Goal: Transaction & Acquisition: Purchase product/service

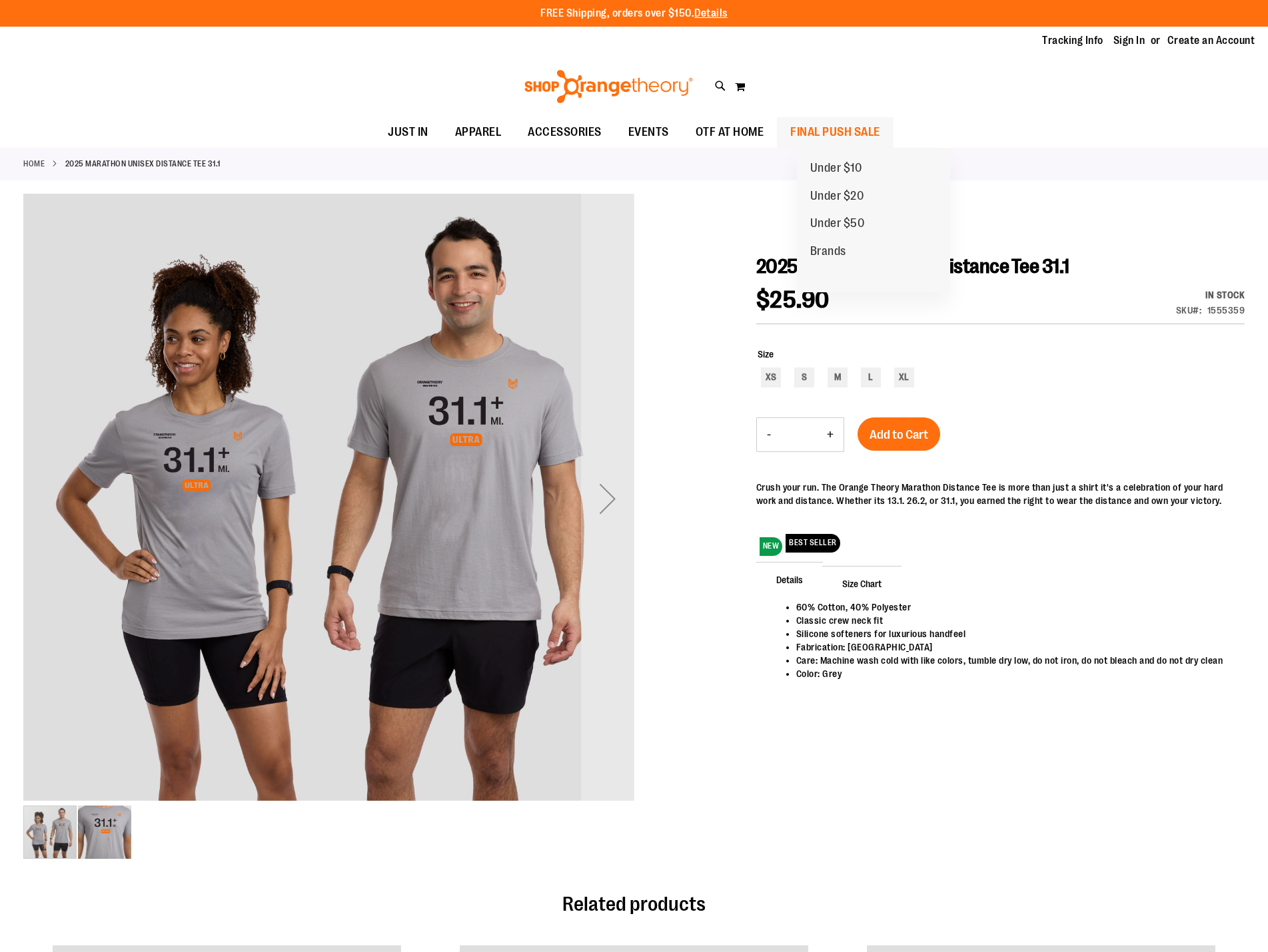
click at [840, 133] on span "FINAL PUSH SALE" at bounding box center [834, 132] width 90 height 30
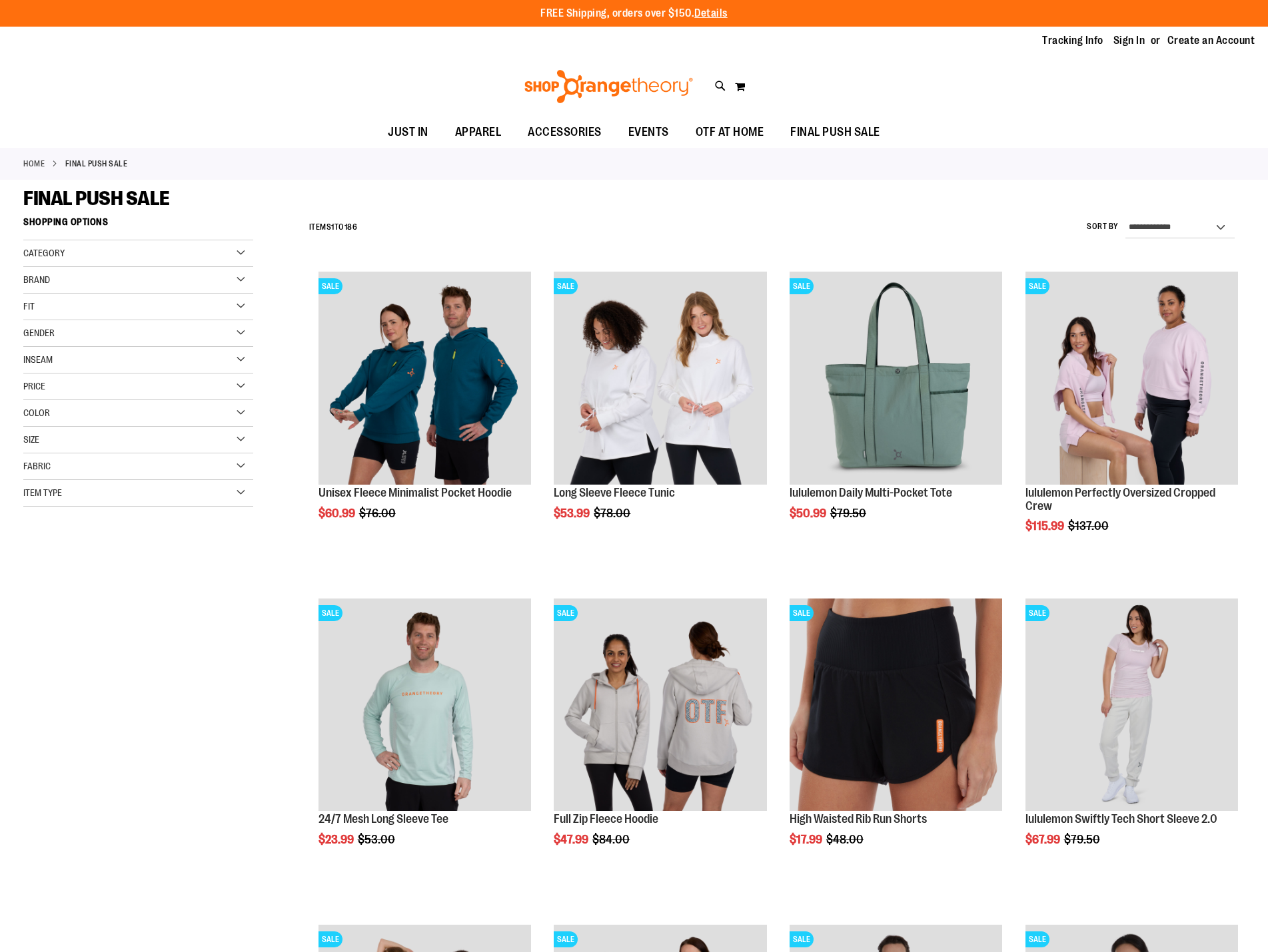
click at [181, 335] on div "Gender" at bounding box center [138, 333] width 230 height 26
click at [101, 362] on link "Men 11 items" at bounding box center [130, 360] width 220 height 14
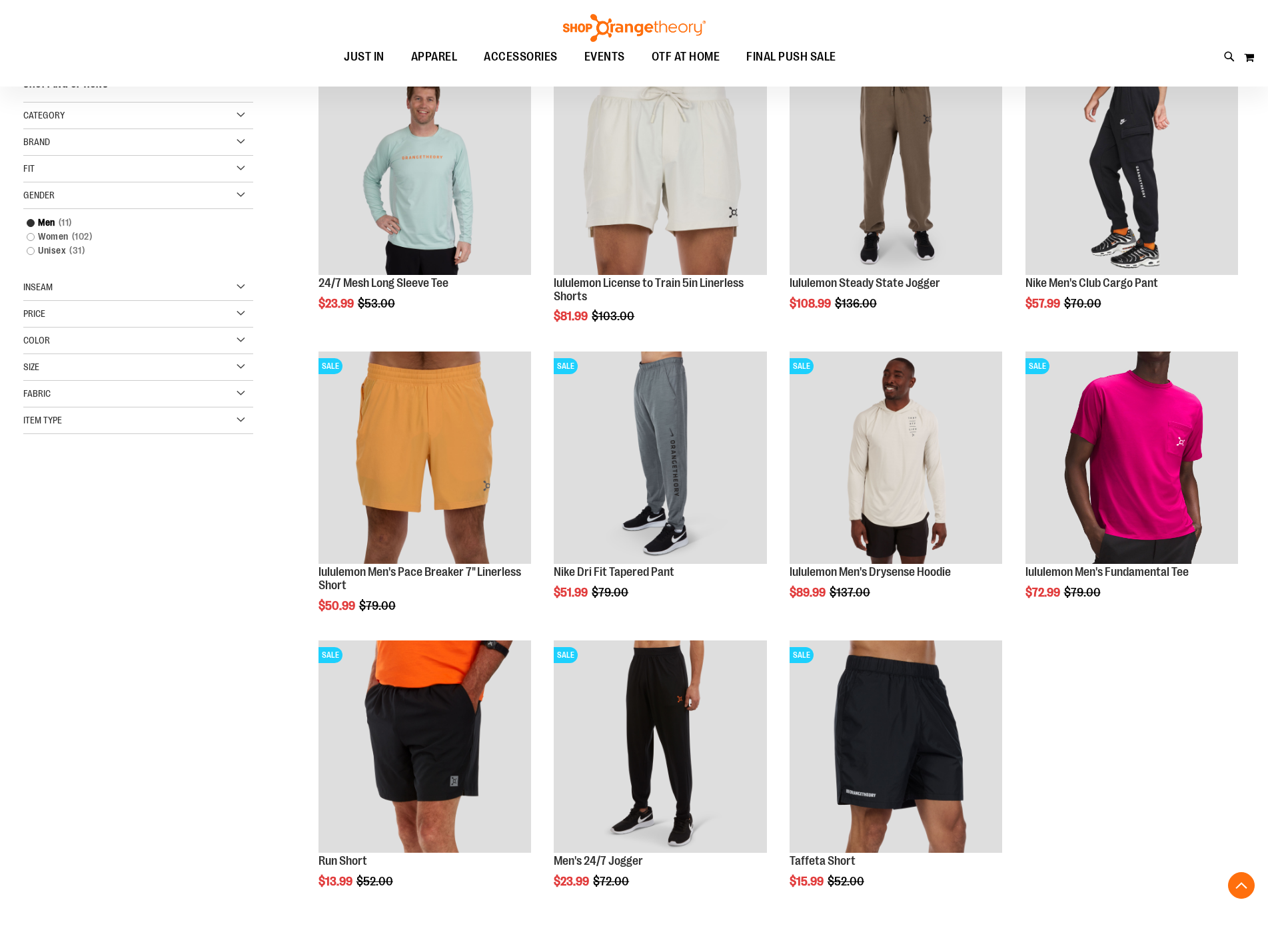
scroll to position [210, 0]
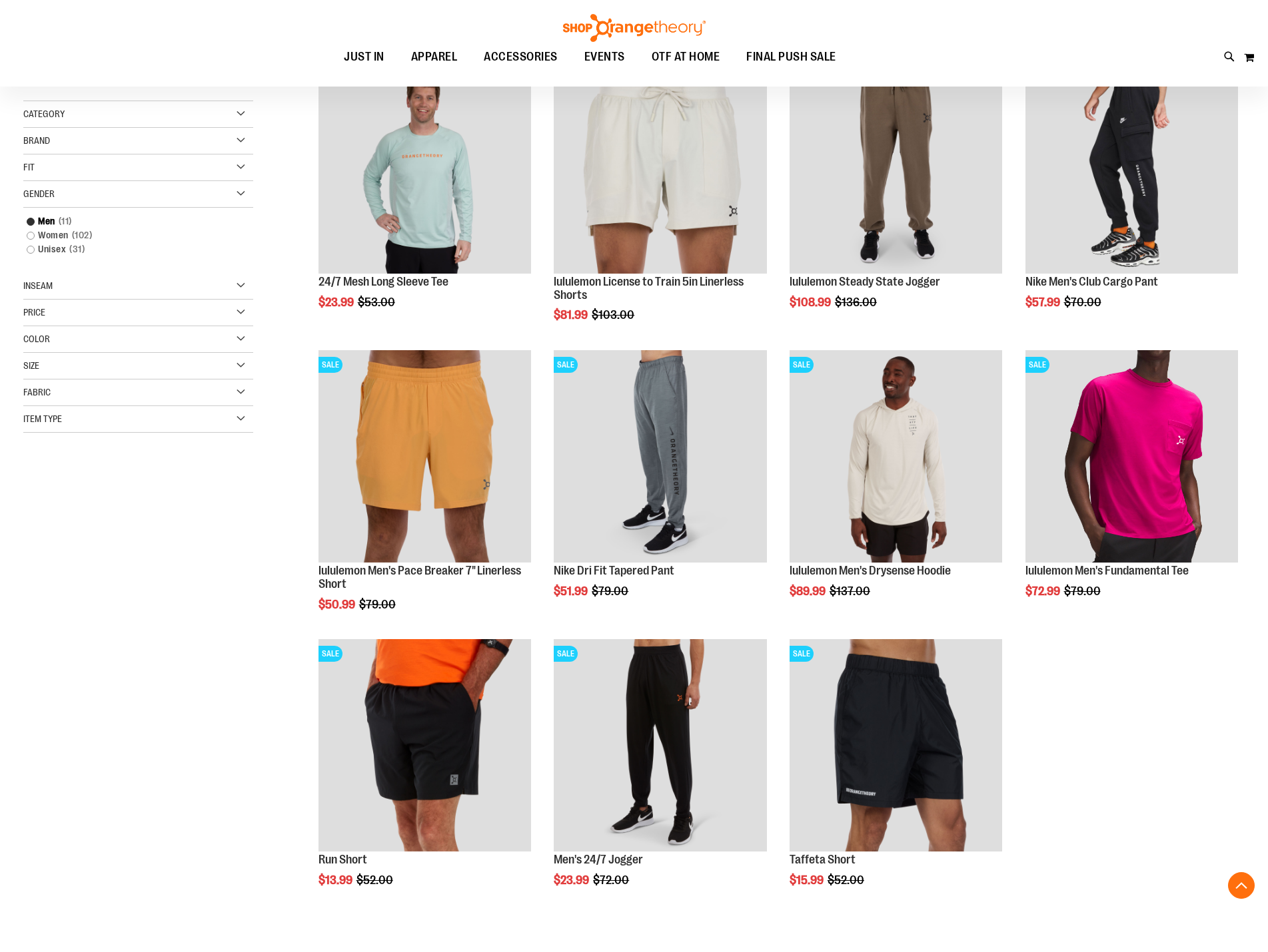
click at [244, 196] on div "Gender" at bounding box center [138, 194] width 230 height 26
click at [239, 296] on div "Size" at bounding box center [138, 300] width 230 height 26
click at [158, 340] on div "XL" at bounding box center [163, 335] width 20 height 20
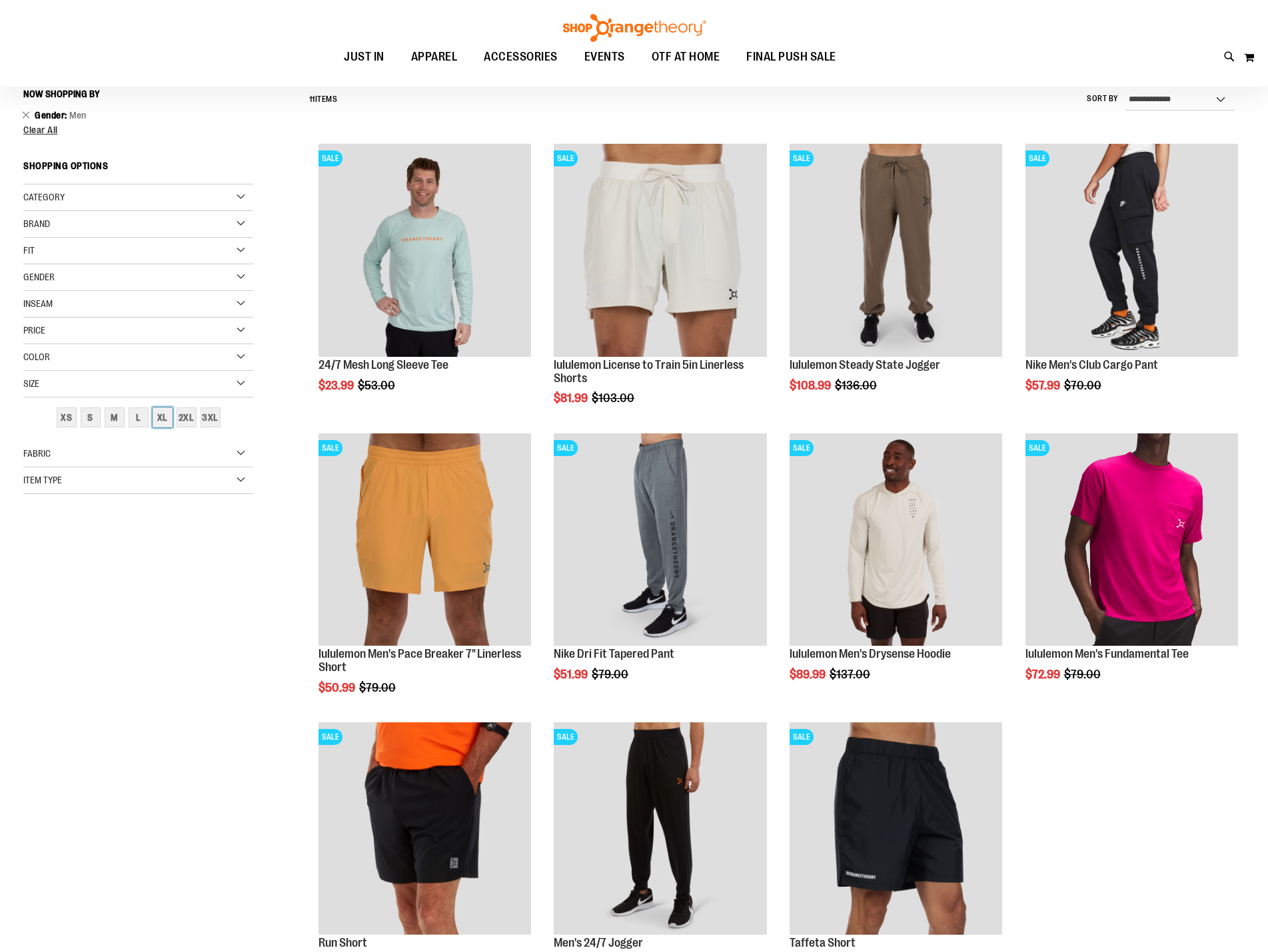
scroll to position [124, 0]
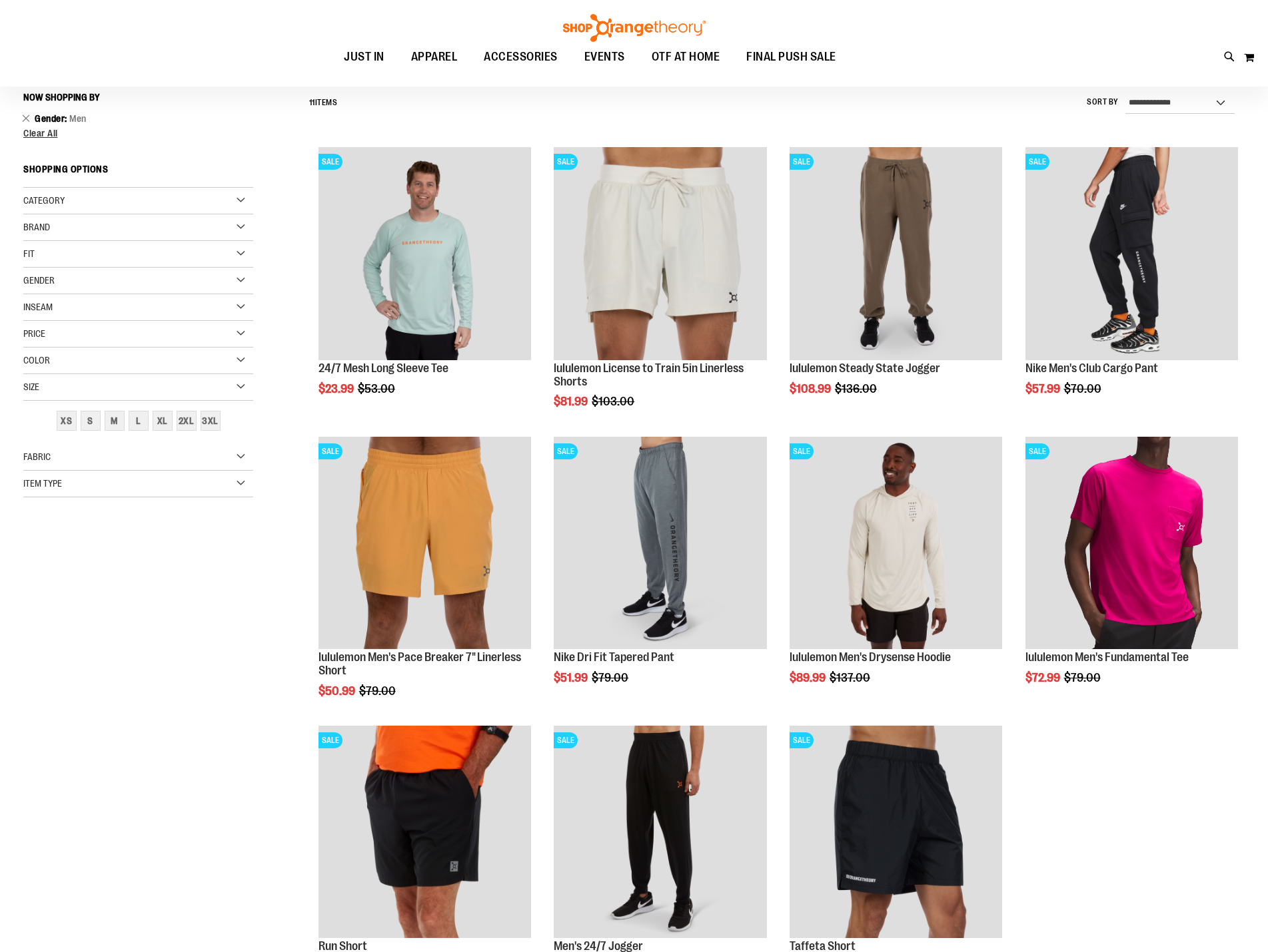
scroll to position [26, 0]
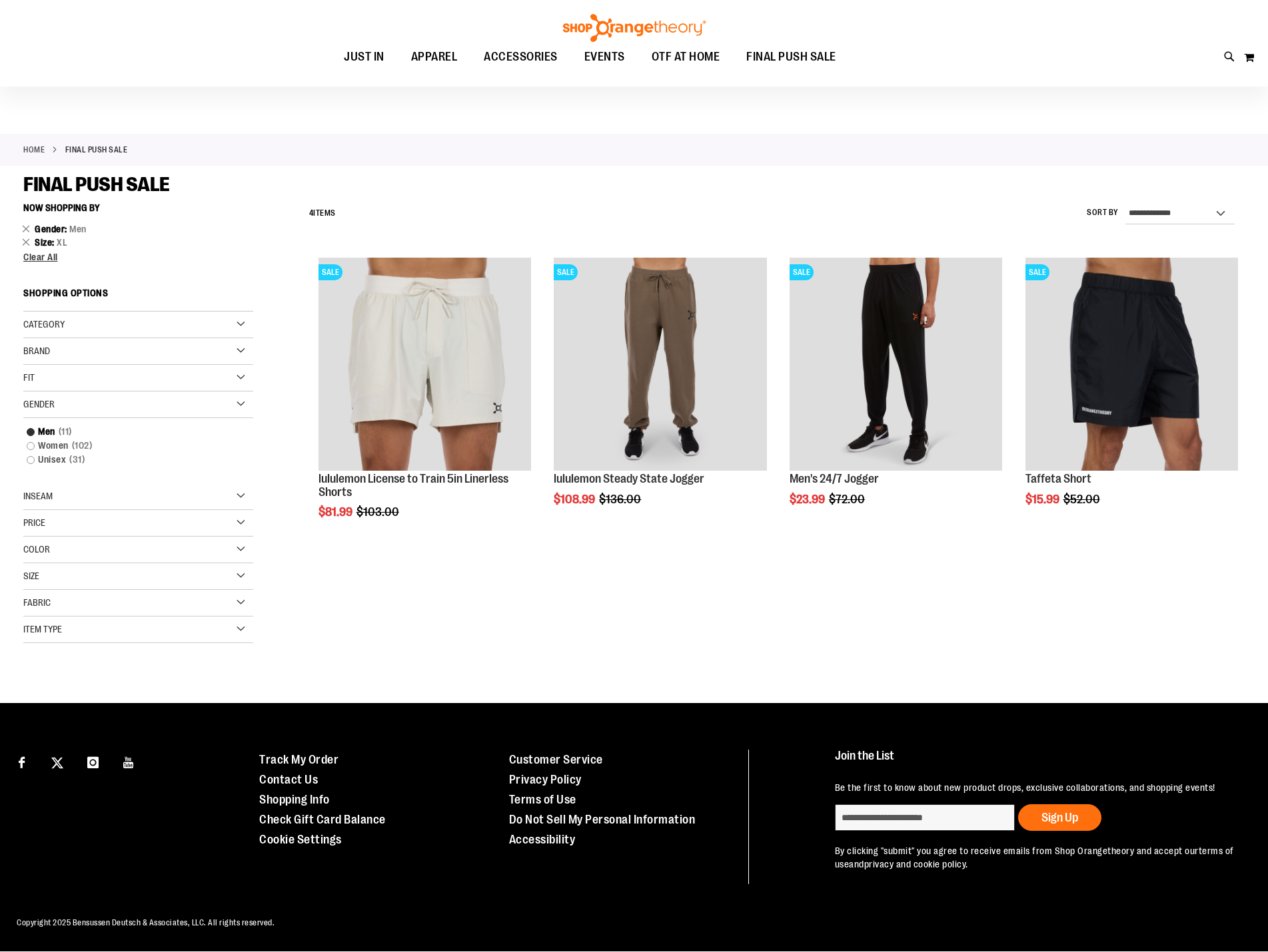
drag, startPoint x: 754, startPoint y: 625, endPoint x: 741, endPoint y: 622, distance: 13.3
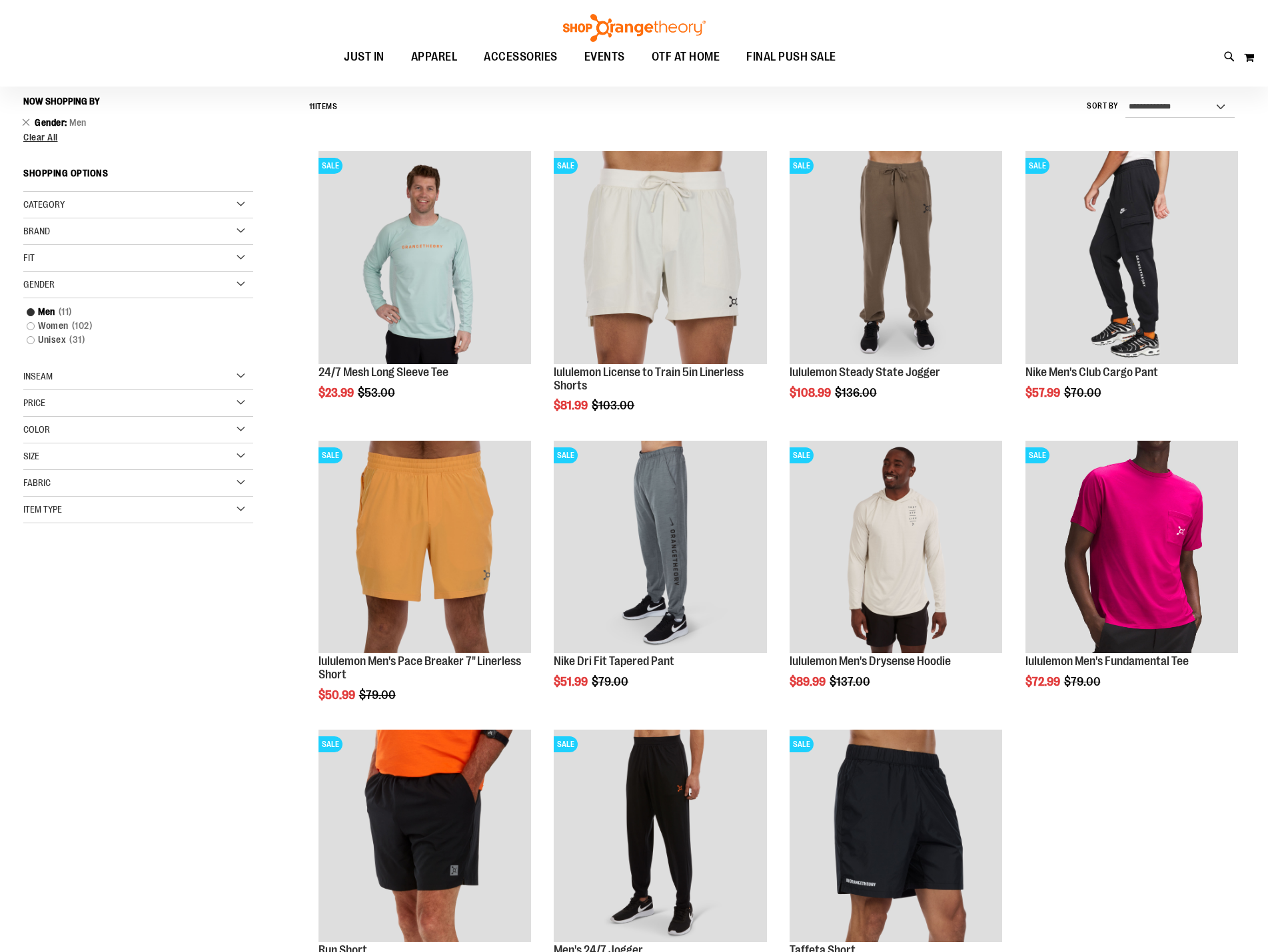
scroll to position [124, 0]
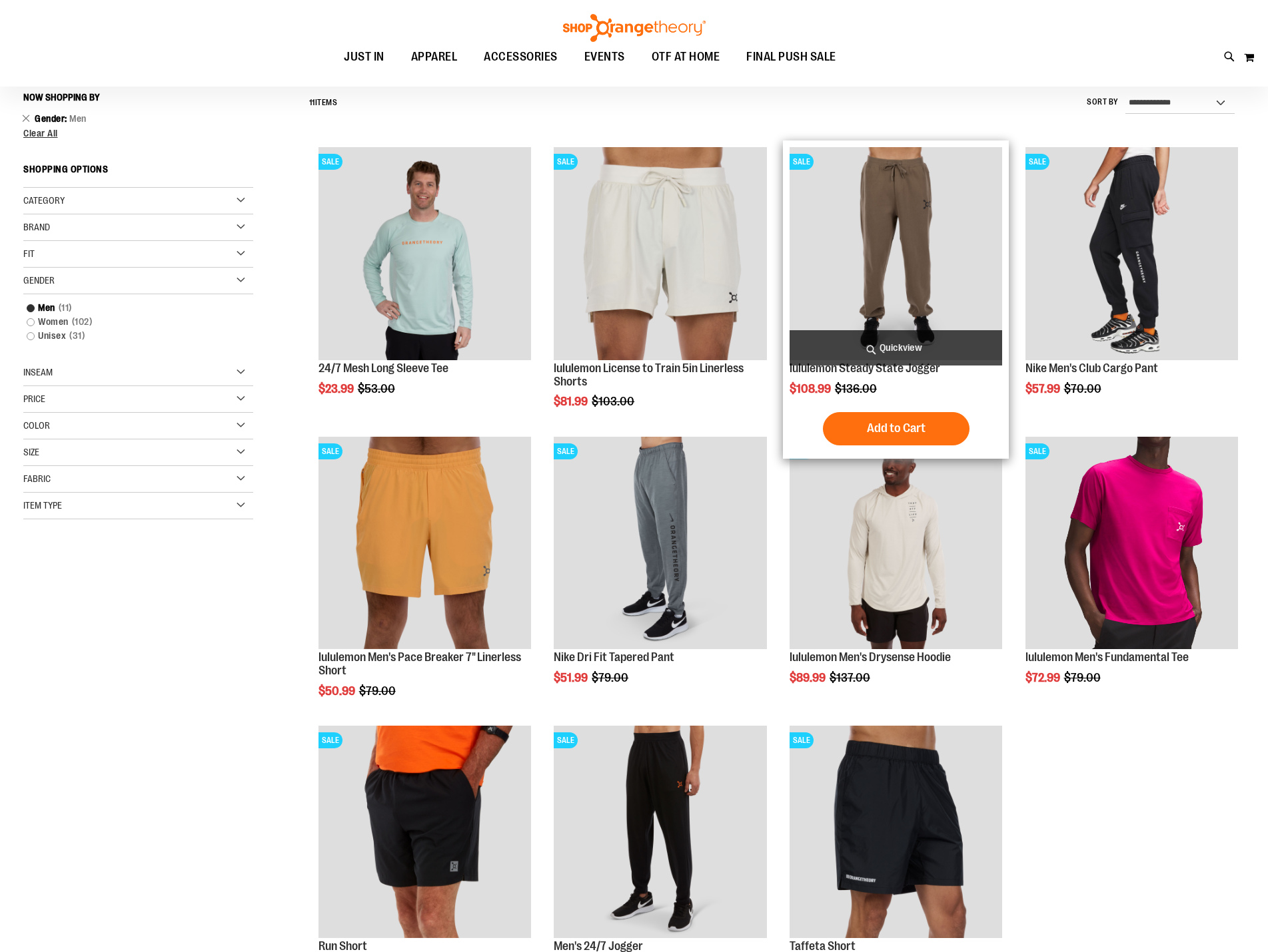
click at [892, 260] on img "product" at bounding box center [896, 254] width 213 height 213
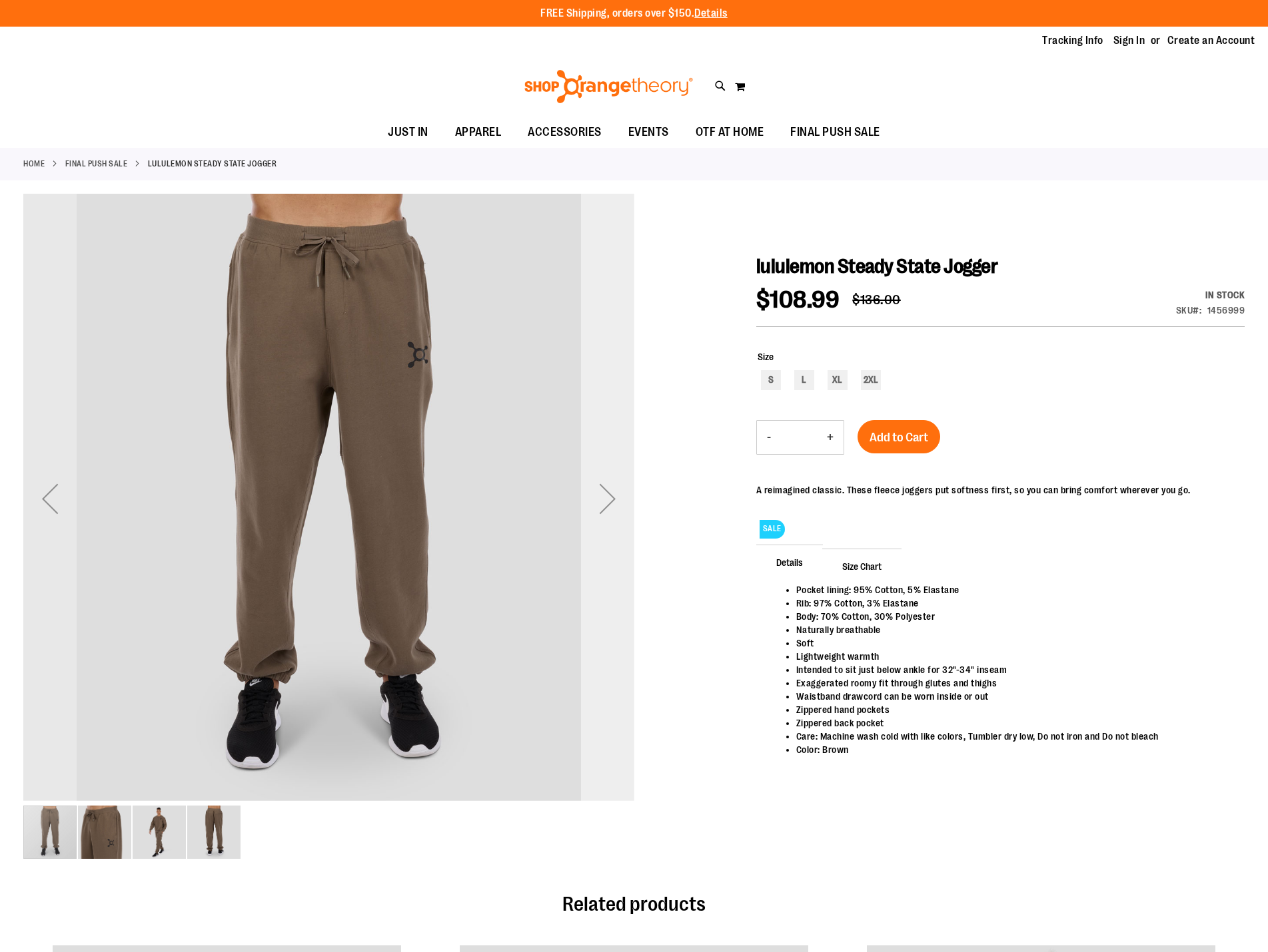
click at [599, 496] on div "Next" at bounding box center [608, 498] width 54 height 54
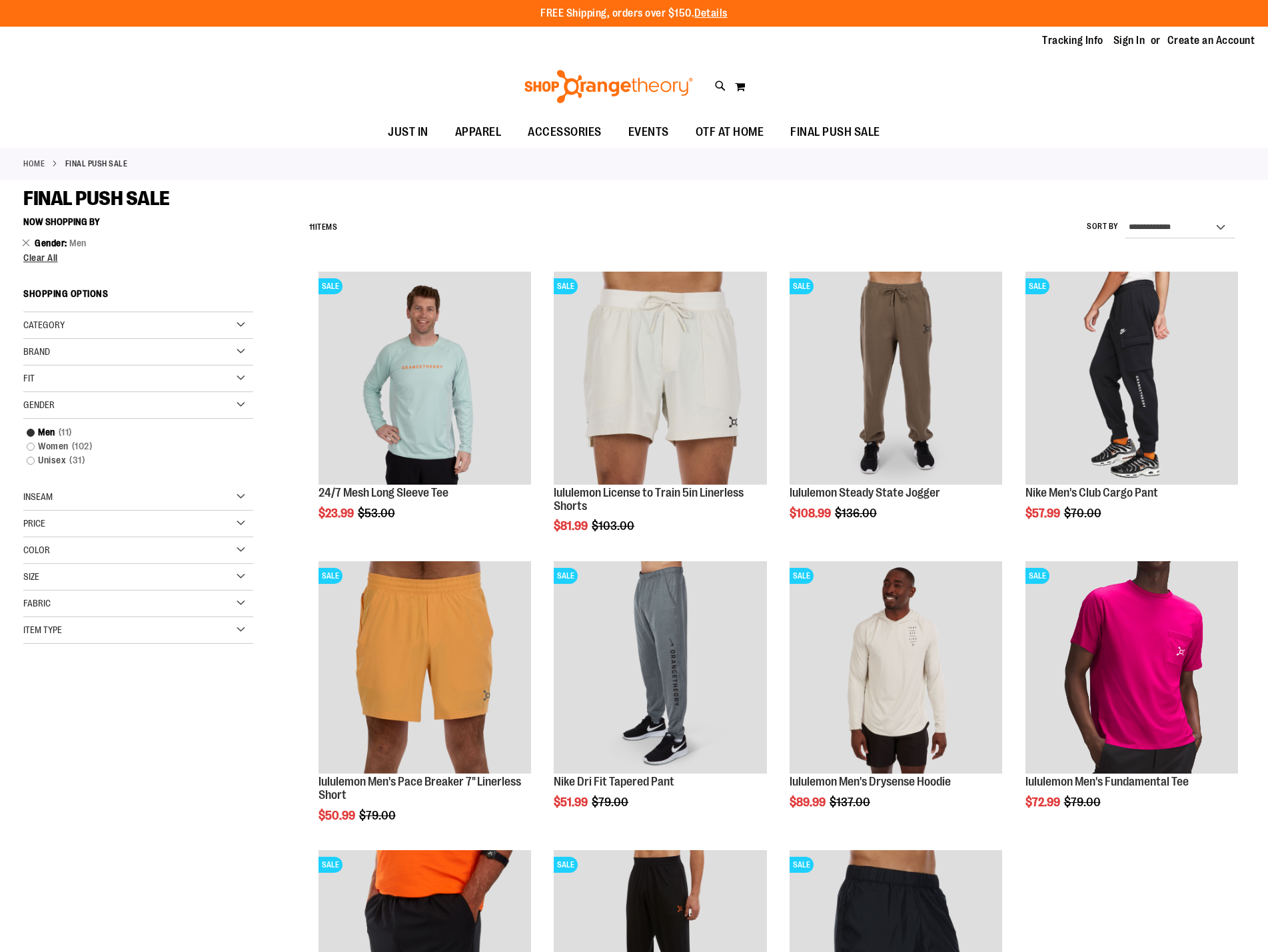
scroll to position [124, 0]
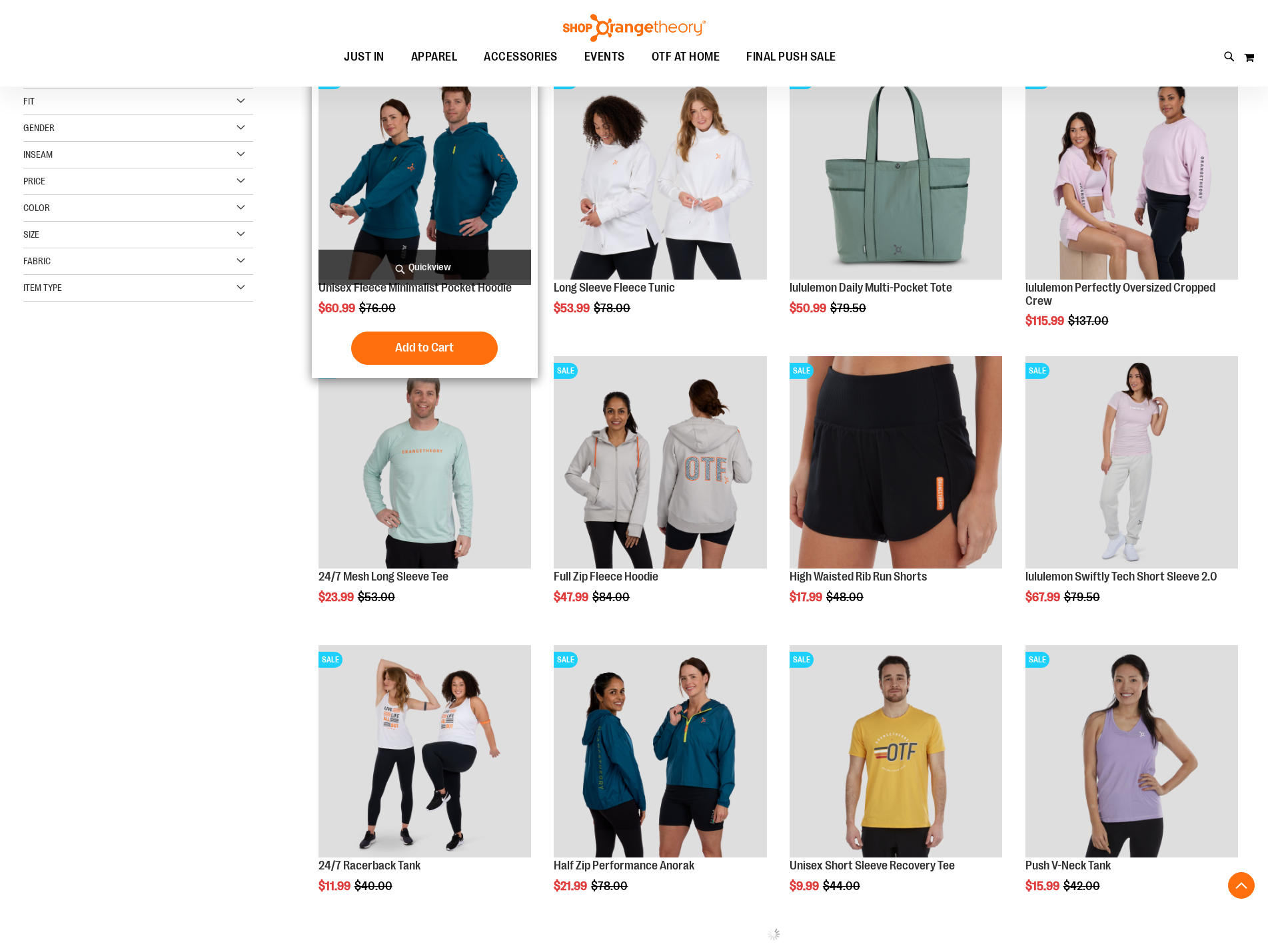
scroll to position [210, 0]
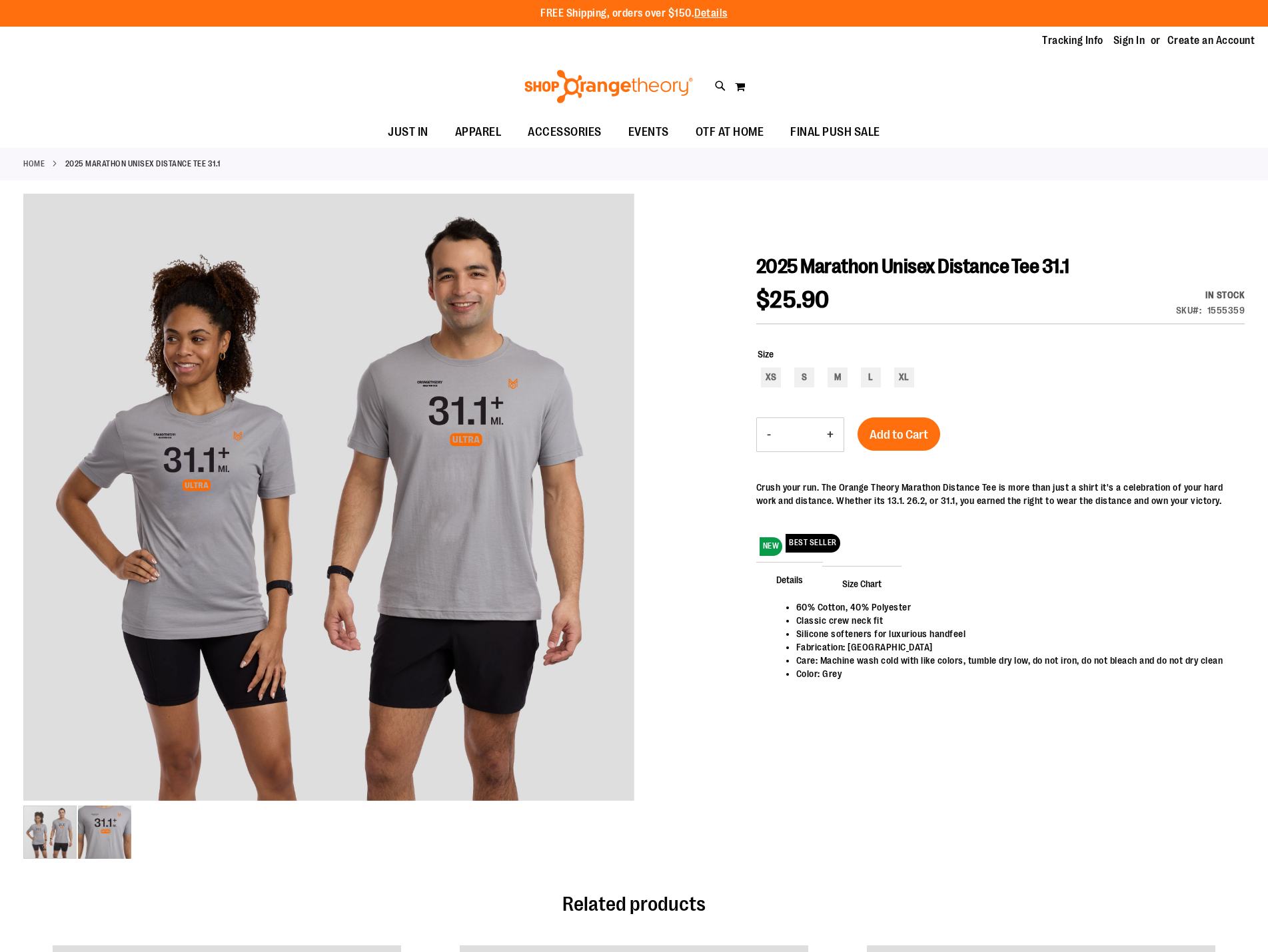
click at [43, 165] on link "Home" at bounding box center [34, 164] width 21 height 12
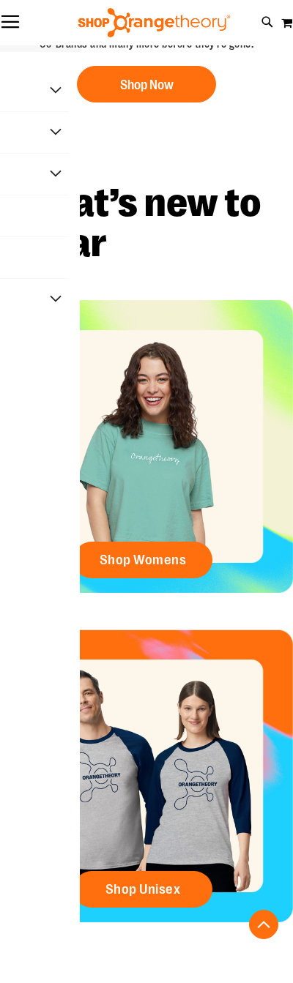
scroll to position [264, 0]
